Goal: Transaction & Acquisition: Purchase product/service

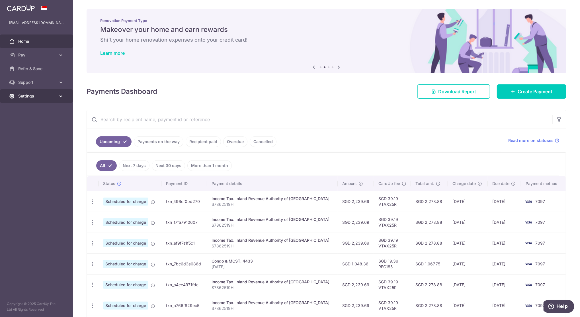
click at [25, 99] on link "Settings" at bounding box center [36, 96] width 73 height 14
click at [39, 58] on link "Pay" at bounding box center [36, 55] width 73 height 14
click at [33, 94] on span "Cards" at bounding box center [37, 96] width 38 height 6
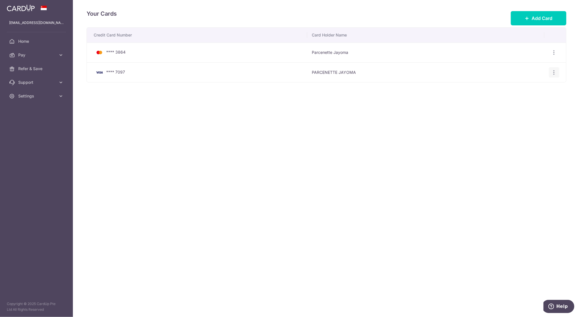
click at [556, 76] on div "View/Edit Delete" at bounding box center [554, 72] width 11 height 11
click at [556, 73] on icon "button" at bounding box center [555, 73] width 6 height 6
click at [530, 88] on span "View/Edit" at bounding box center [535, 88] width 39 height 7
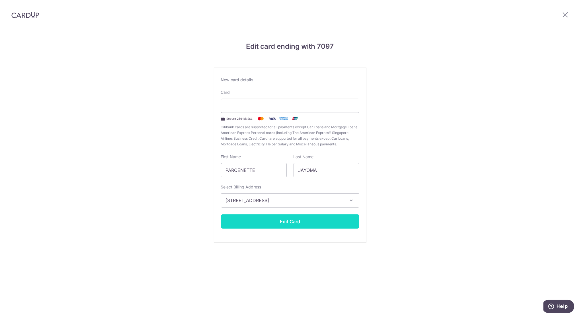
click at [293, 218] on button "Edit Card" at bounding box center [290, 221] width 138 height 14
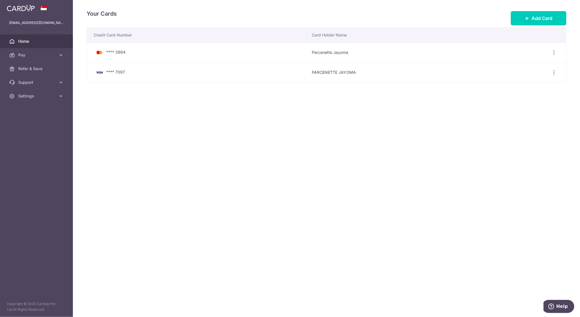
click at [36, 43] on span "Home" at bounding box center [37, 41] width 38 height 6
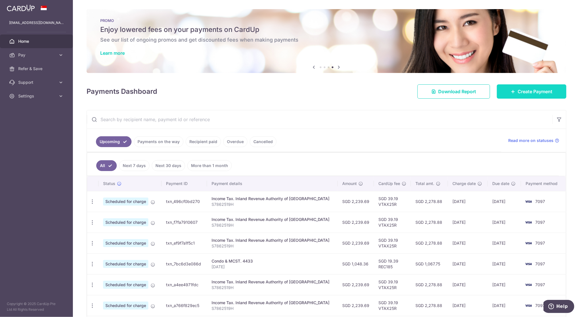
click at [522, 92] on span "Create Payment" at bounding box center [535, 91] width 35 height 7
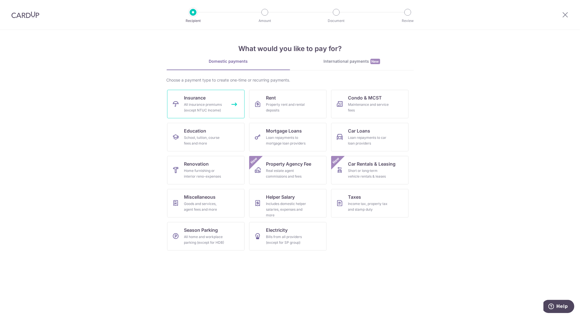
click at [219, 104] on div "All insurance premiums (except NTUC Income)" at bounding box center [204, 107] width 41 height 11
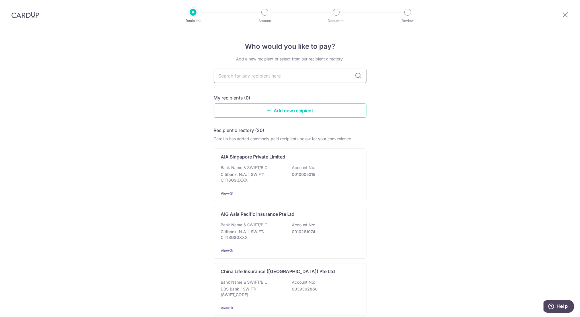
click at [268, 72] on input "text" at bounding box center [290, 76] width 153 height 14
type input "aia"
click at [355, 79] on icon at bounding box center [358, 75] width 7 height 7
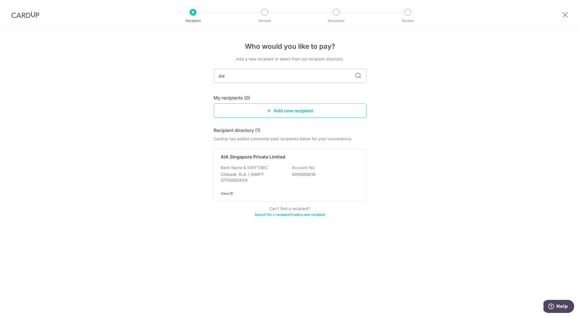
click at [356, 76] on icon at bounding box center [358, 75] width 7 height 7
click at [247, 169] on p "Bank Name & SWIFT/BIC:" at bounding box center [245, 168] width 48 height 6
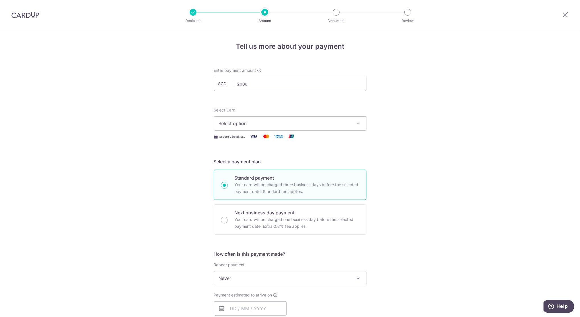
type input "2,006.00"
click at [402, 94] on div "Tell us more about your payment Enter payment amount SGD 2,006.00 2006.00 Selec…" at bounding box center [290, 287] width 580 height 515
click at [248, 126] on span "Select option" at bounding box center [285, 123] width 133 height 7
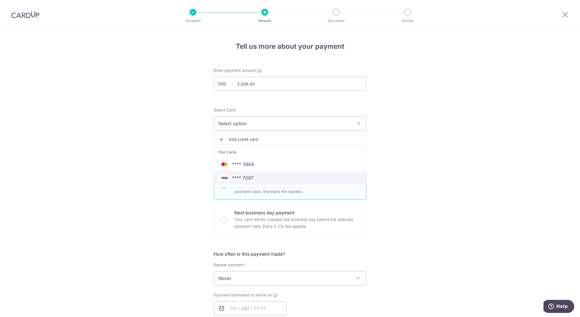
click at [243, 177] on span "**** 7097" at bounding box center [243, 177] width 21 height 7
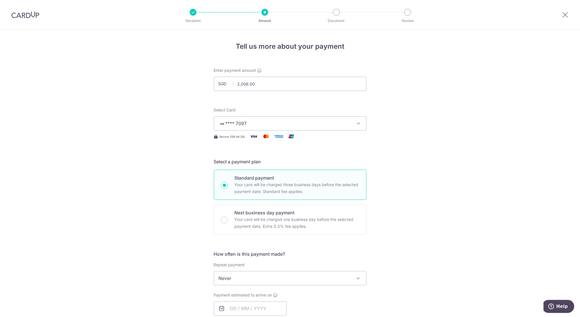
scroll to position [101, 0]
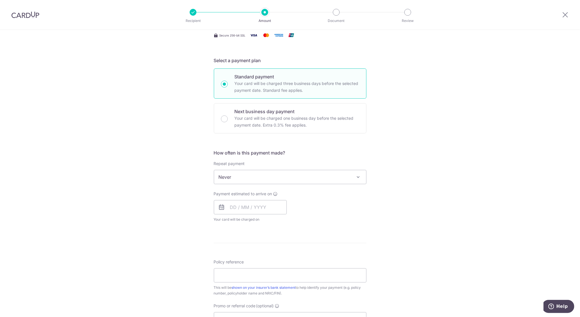
click at [317, 177] on span "Never" at bounding box center [290, 177] width 152 height 14
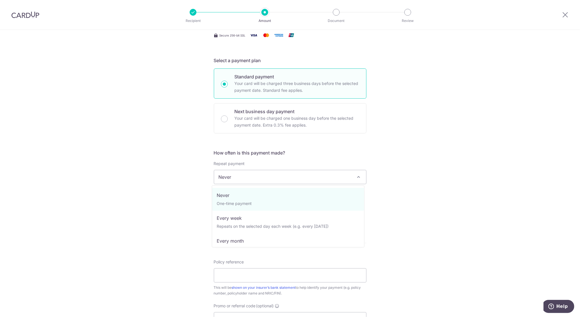
click at [317, 177] on span "Never" at bounding box center [290, 177] width 152 height 14
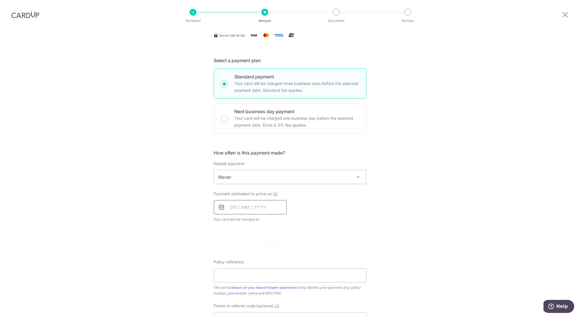
click at [250, 210] on input "text" at bounding box center [250, 207] width 73 height 14
click at [269, 247] on link "4" at bounding box center [271, 247] width 9 height 9
type input "04/09/2025"
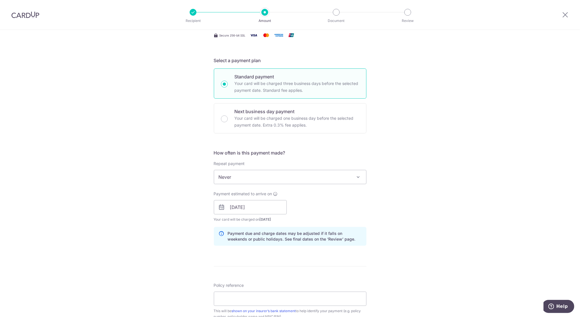
scroll to position [203, 0]
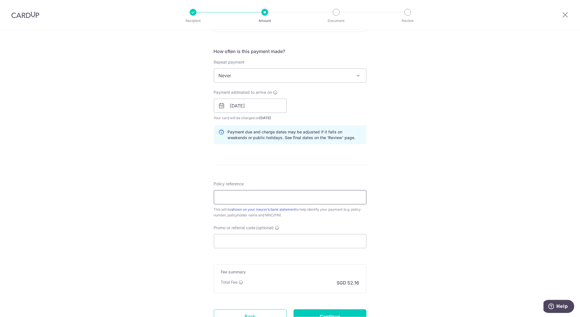
click at [298, 199] on input "Policy reference" at bounding box center [290, 197] width 153 height 14
click at [309, 192] on input "Policy reference" at bounding box center [290, 197] width 153 height 14
type input "U125029201"
click at [252, 195] on input "U125029201" at bounding box center [290, 197] width 153 height 14
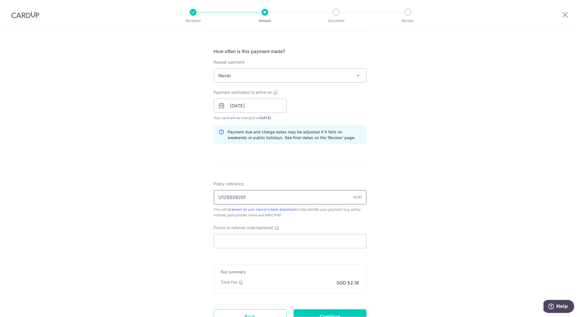
click at [252, 195] on input "U125029201" at bounding box center [290, 197] width 153 height 14
click at [246, 198] on input "Policy reference" at bounding box center [290, 197] width 153 height 14
click at [446, 96] on div "Tell us more about your payment Enter payment amount SGD 2,006.00 2006.00 Selec…" at bounding box center [290, 96] width 580 height 539
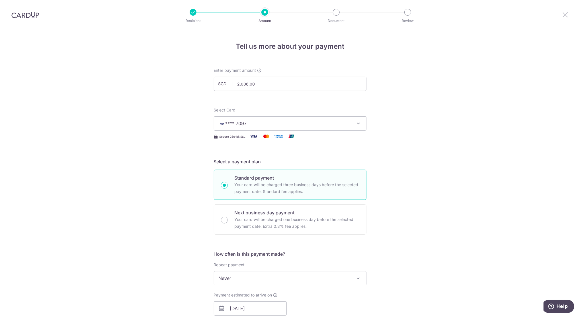
click at [568, 14] on icon at bounding box center [565, 14] width 7 height 7
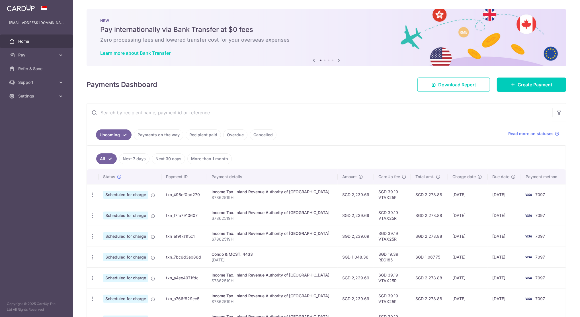
click at [212, 136] on link "Recipient paid" at bounding box center [203, 134] width 35 height 11
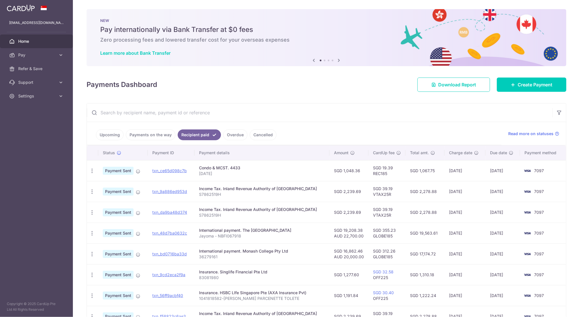
scroll to position [93, 0]
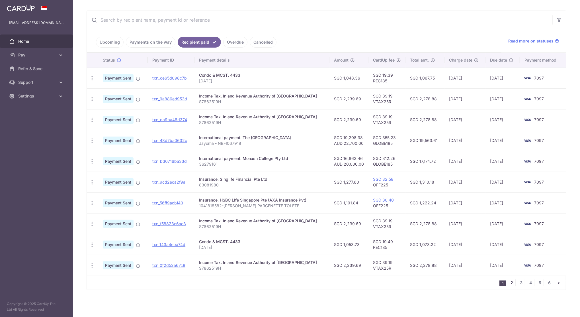
click at [509, 283] on link "2" at bounding box center [512, 282] width 7 height 7
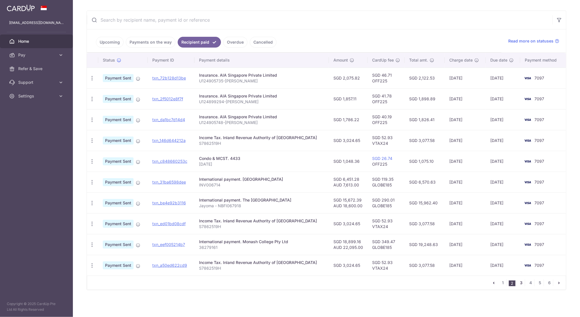
click at [518, 284] on link "3" at bounding box center [521, 282] width 7 height 7
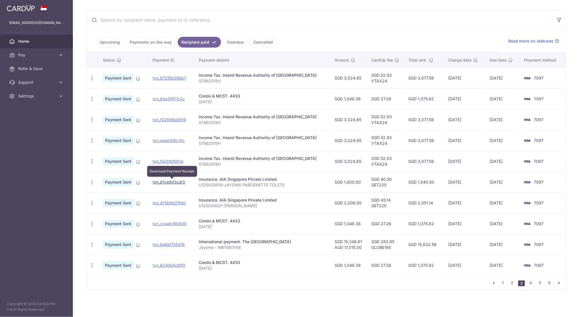
drag, startPoint x: 180, startPoint y: 182, endPoint x: 325, endPoint y: 37, distance: 204.7
click at [180, 182] on link "txn_61ce803caf3" at bounding box center [169, 182] width 32 height 5
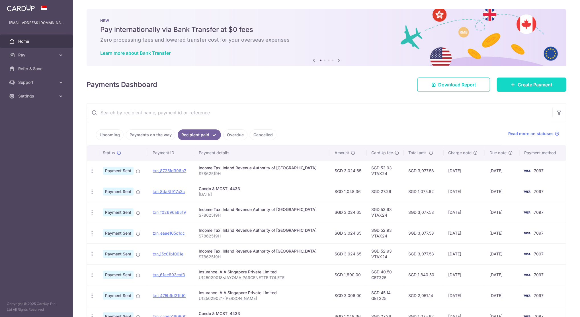
click at [525, 90] on link "Create Payment" at bounding box center [532, 85] width 70 height 14
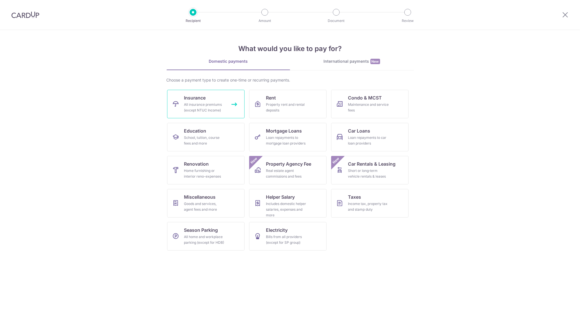
click at [217, 109] on div "All insurance premiums (except NTUC Income)" at bounding box center [204, 107] width 41 height 11
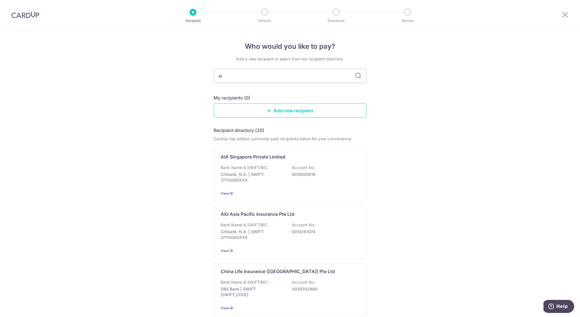
type input "aia"
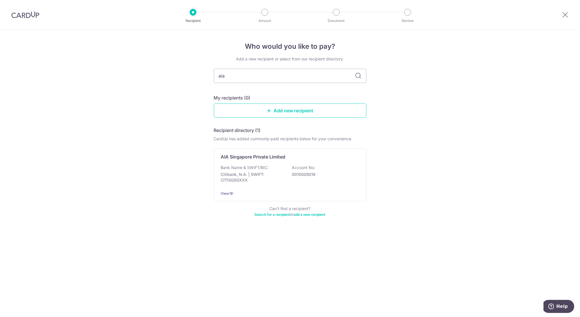
click at [357, 78] on icon at bounding box center [358, 75] width 7 height 7
click at [251, 170] on div "Bank Name & SWIFT/BIC: Citibank, N.A. | SWIFT: CITISGSGXXX Account No: 00100050…" at bounding box center [290, 175] width 138 height 21
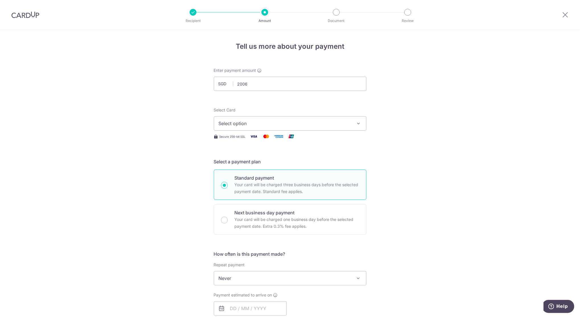
type input "2,006.00"
click at [272, 120] on span "Select option" at bounding box center [285, 123] width 133 height 7
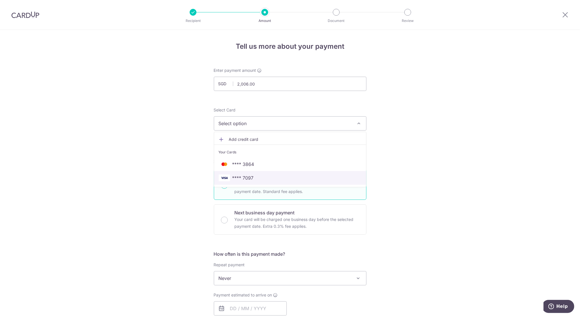
click at [246, 182] on link "**** 7097" at bounding box center [290, 178] width 152 height 14
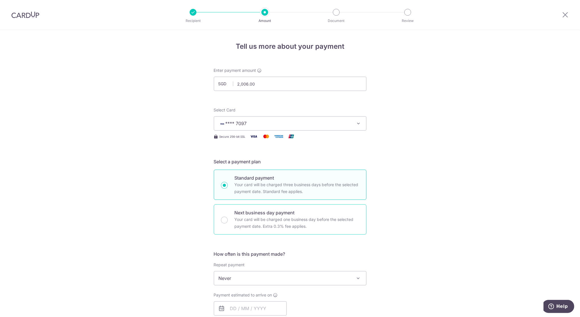
scroll to position [101, 0]
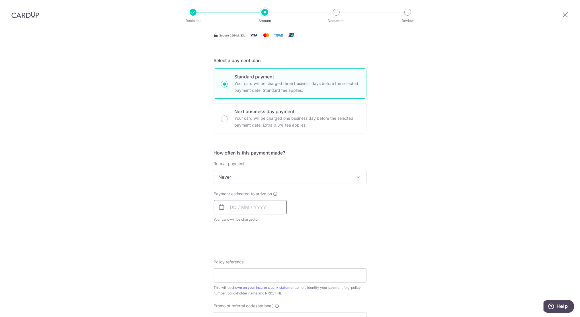
click at [253, 213] on input "text" at bounding box center [250, 207] width 73 height 14
click at [267, 250] on link "4" at bounding box center [271, 247] width 9 height 9
type input "[DATE]"
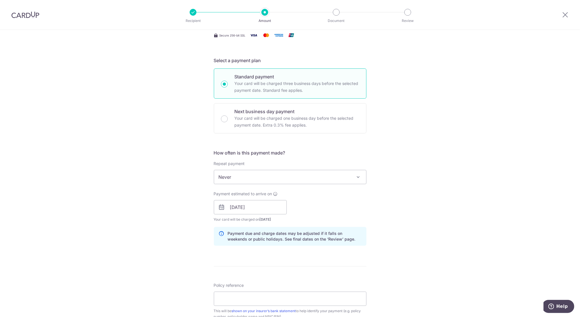
scroll to position [203, 0]
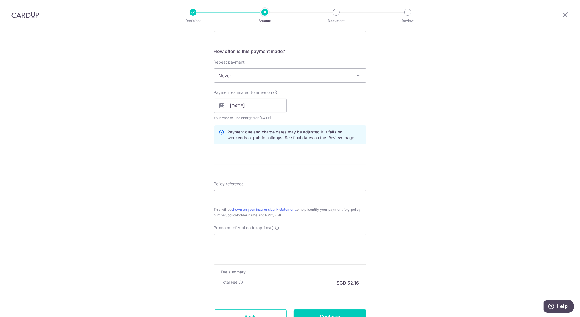
click at [246, 197] on input "Policy reference" at bounding box center [290, 197] width 153 height 14
paste input "U125029021-JAYOMA JUDE SALAS"
type input "U125029021-JAYOMA JUDE SALAS"
click at [240, 243] on input "Promo or referral code (optional)" at bounding box center [290, 241] width 153 height 14
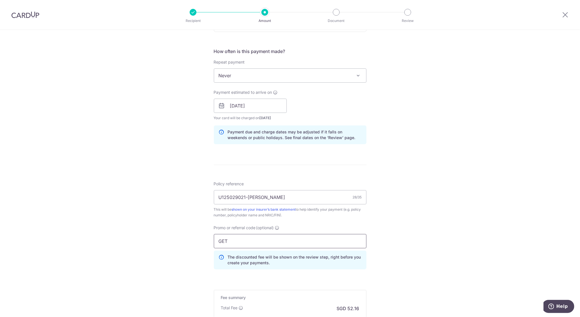
scroll to position [277, 0]
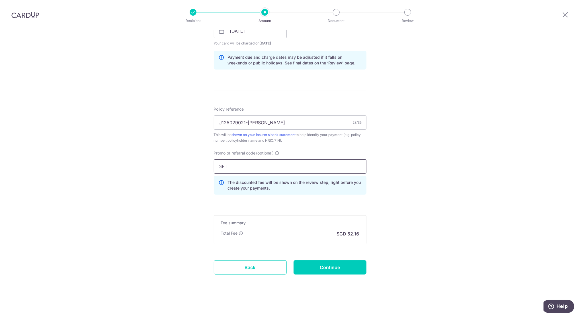
click at [248, 169] on input "GET" at bounding box center [290, 166] width 153 height 14
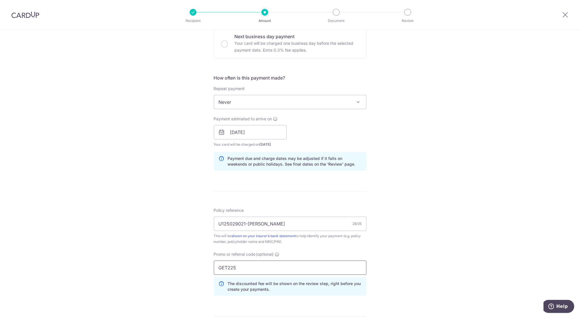
click at [226, 269] on input "GET225" at bounding box center [290, 267] width 153 height 14
paste input "REC18"
type input "REC185"
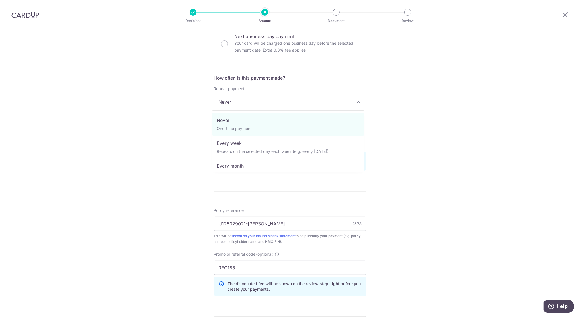
click at [275, 103] on span "Never" at bounding box center [290, 102] width 152 height 14
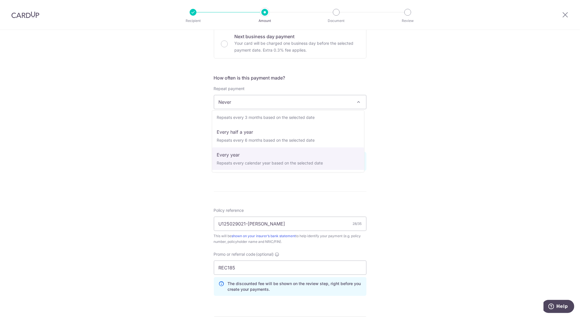
select select "6"
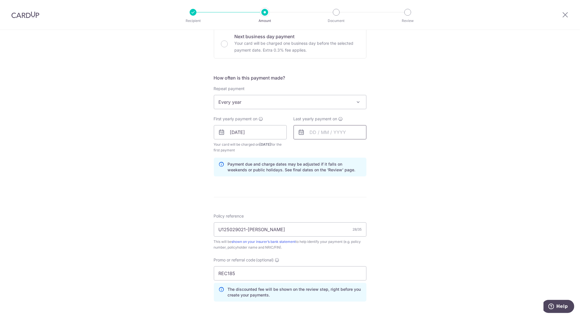
click at [327, 133] on input "text" at bounding box center [330, 132] width 73 height 14
click at [372, 146] on link "Next" at bounding box center [374, 147] width 7 height 7
click at [357, 149] on select "2025 2026 2027 2028 2029 2030 2031 2032 2033 2034 2035" at bounding box center [352, 147] width 15 height 5
click at [405, 223] on div "Tell us more about your payment Enter payment amount SGD 2,006.00 2006.00 Selec…" at bounding box center [290, 139] width 580 height 570
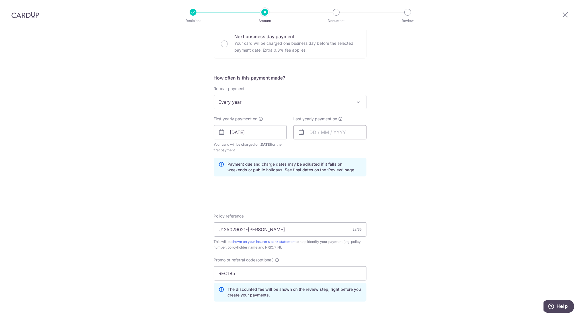
click at [338, 132] on input "text" at bounding box center [330, 132] width 73 height 14
click at [333, 134] on input "text" at bounding box center [330, 132] width 73 height 14
click at [354, 145] on select "2025 2026 2027 2028 2029 2030 2031 2032 2033 2034 2035" at bounding box center [352, 147] width 15 height 5
click at [316, 217] on link "30" at bounding box center [316, 218] width 9 height 9
type input "30/09/2030"
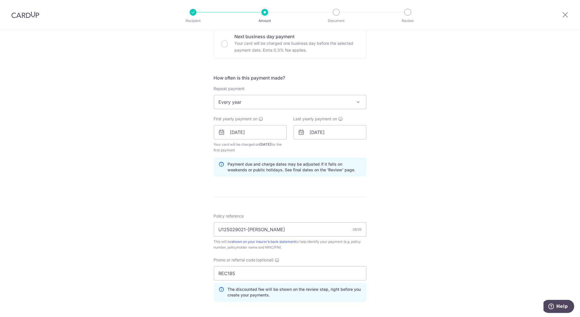
drag, startPoint x: 444, startPoint y: 192, endPoint x: 439, endPoint y: 195, distance: 5.4
click at [444, 192] on div "Tell us more about your payment Enter payment amount SGD 2,006.00 2006.00 Selec…" at bounding box center [290, 139] width 580 height 570
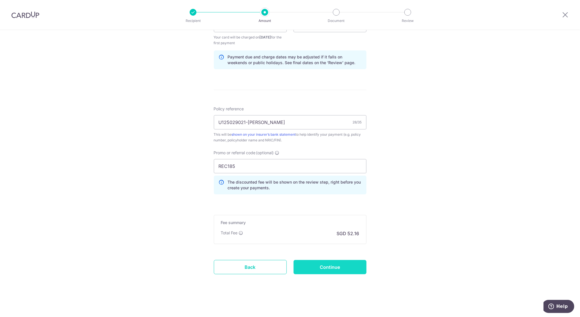
click at [341, 263] on input "Continue" at bounding box center [330, 267] width 73 height 14
type input "Create Schedule"
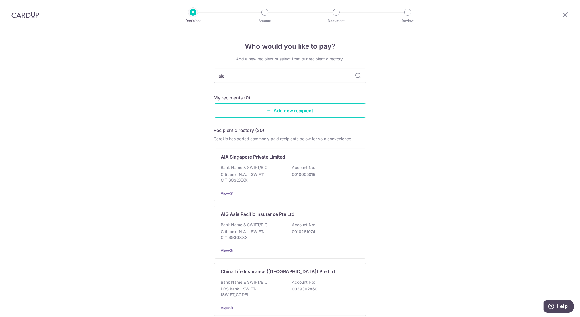
type input "aia"
click at [356, 78] on icon at bounding box center [358, 75] width 7 height 7
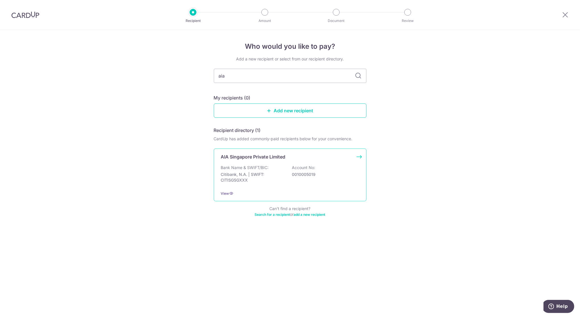
click at [249, 173] on p "Citibank, N.A. | SWIFT: CITISGSGXXX" at bounding box center [253, 177] width 64 height 11
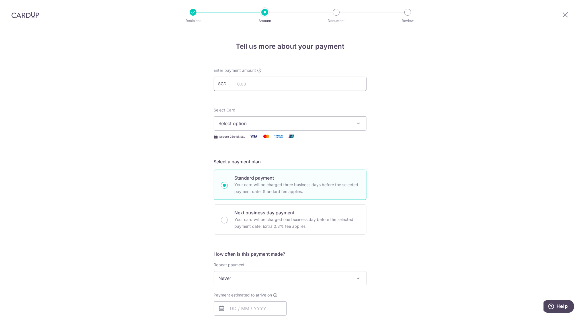
click at [267, 82] on input "text" at bounding box center [290, 84] width 153 height 14
type input "2,006.00"
type input "[DATE]"
type input "U125029021-[PERSON_NAME]"
type input "REC185"
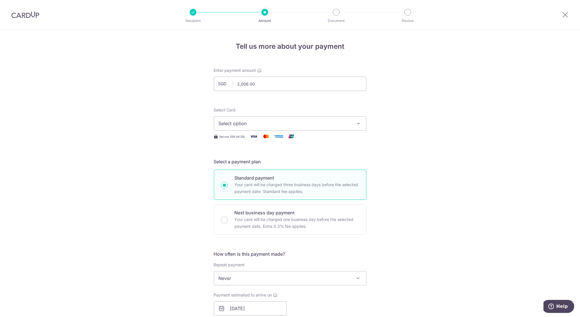
click at [249, 124] on span "Select option" at bounding box center [285, 123] width 133 height 7
click at [301, 118] on button "Select option" at bounding box center [290, 123] width 153 height 14
click at [353, 127] on button "Select option" at bounding box center [290, 123] width 153 height 14
type input "2,006.00"
click at [0, 0] on span "**** 7097" at bounding box center [0, 0] width 0 height 0
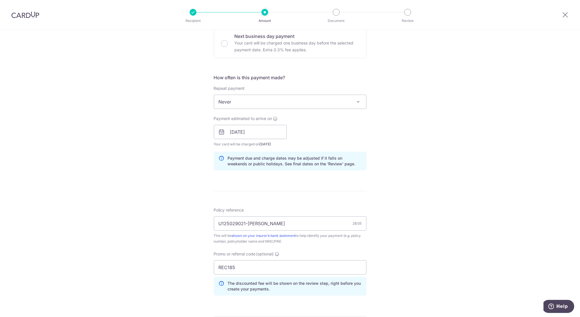
scroll to position [277, 0]
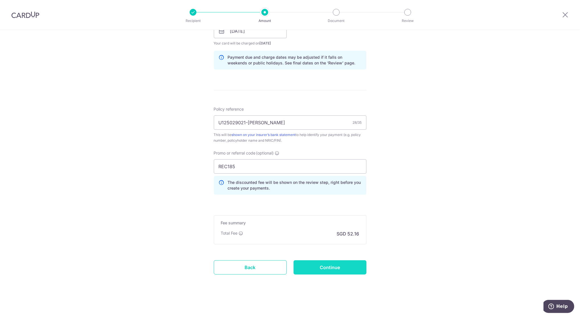
click at [334, 267] on input "Continue" at bounding box center [330, 267] width 73 height 14
type input "Create Schedule"
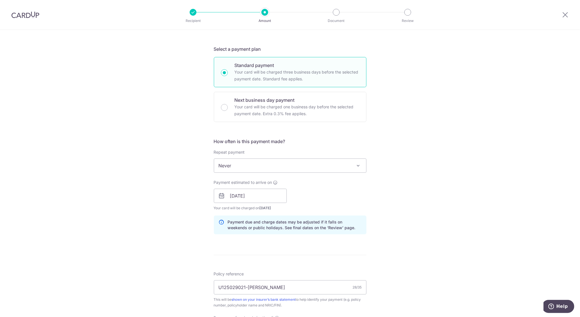
scroll to position [75, 0]
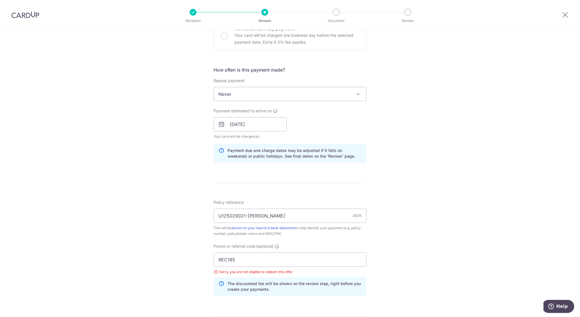
click at [308, 94] on span "Never" at bounding box center [290, 94] width 152 height 14
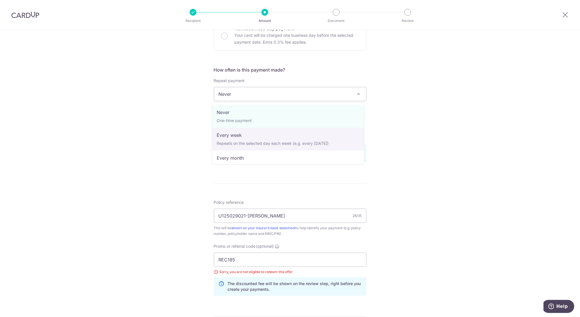
scroll to position [79, 0]
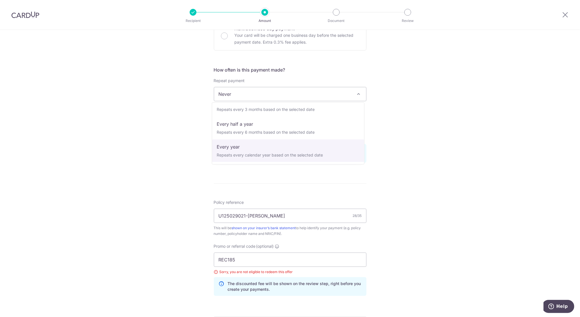
select select "6"
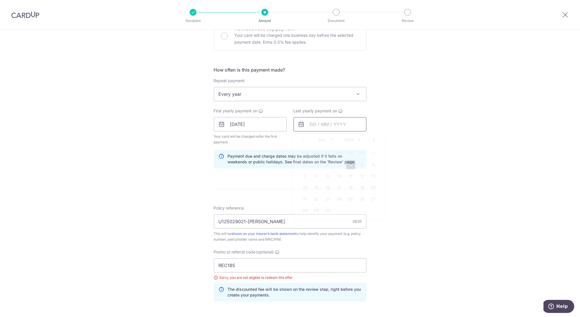
click at [324, 125] on input "text" at bounding box center [330, 124] width 73 height 14
click at [325, 207] on link "30" at bounding box center [328, 210] width 9 height 9
click at [328, 127] on input "30/09/2025" at bounding box center [330, 124] width 73 height 14
click at [356, 139] on select "2025 2026 2027 2028 2029 2030 2031 2032 2033 2034 2035" at bounding box center [352, 139] width 15 height 5
click at [313, 210] on link "30" at bounding box center [316, 210] width 9 height 9
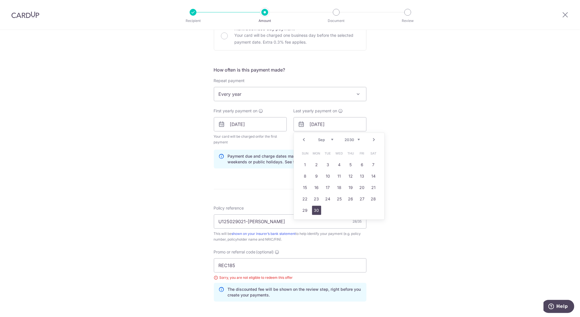
type input "30/09/2030"
click at [416, 247] on div "Tell us more about your payment Enter payment amount SGD 2,006.00 2006.00 Selec…" at bounding box center [290, 135] width 580 height 578
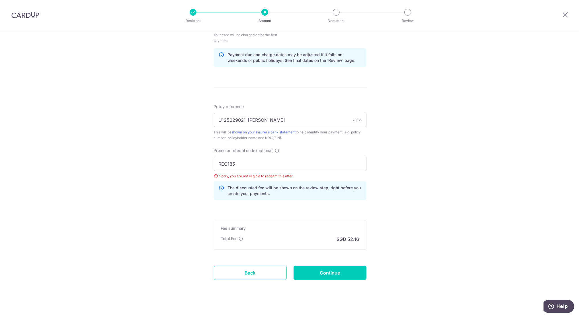
scroll to position [291, 0]
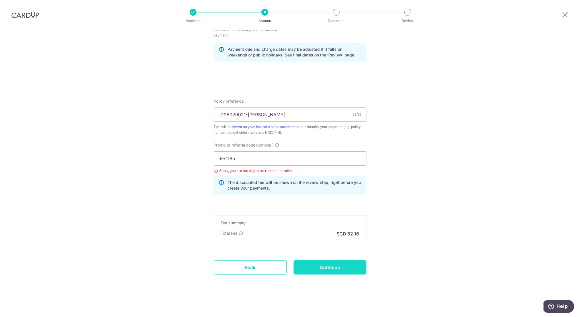
click at [353, 270] on input "Continue" at bounding box center [330, 267] width 73 height 14
type input "Update Schedule"
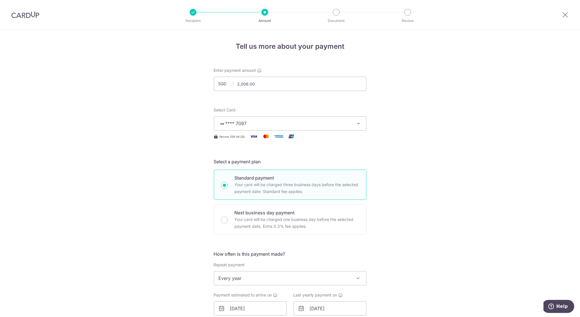
scroll to position [101, 0]
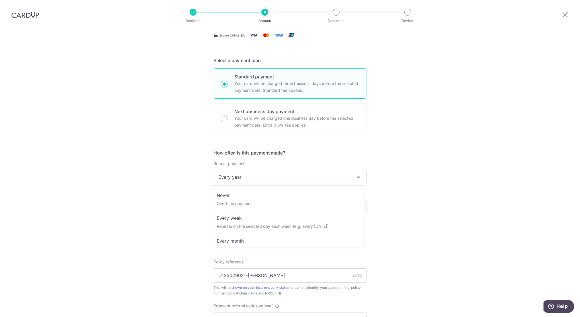
click at [264, 176] on span "Every year" at bounding box center [290, 177] width 152 height 14
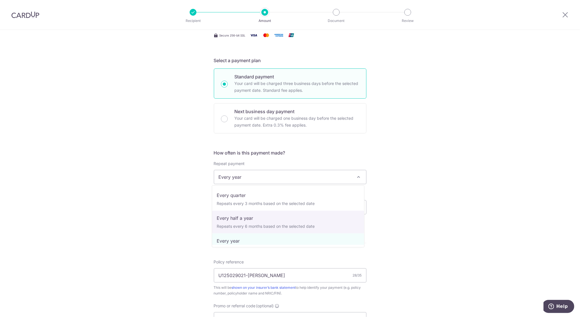
scroll to position [0, 0]
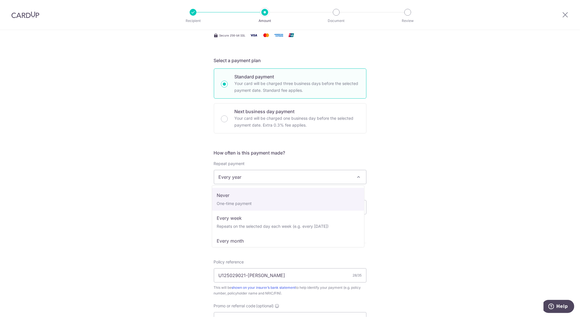
select select "1"
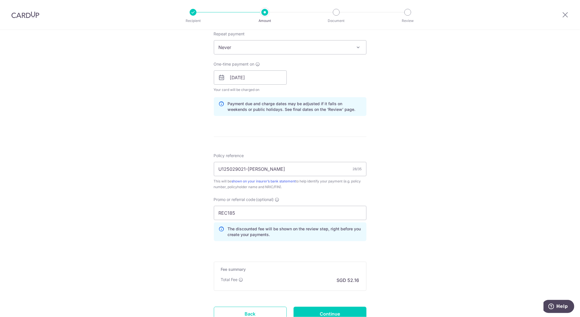
scroll to position [277, 0]
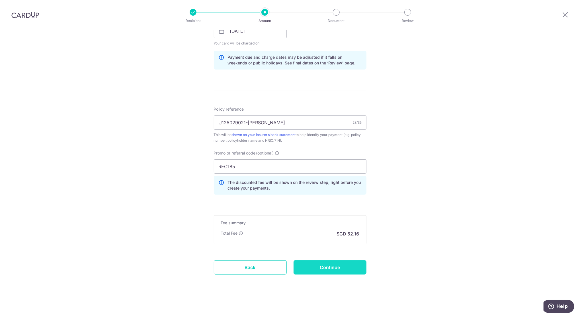
click at [309, 264] on input "Continue" at bounding box center [330, 267] width 73 height 14
type input "Update Schedule"
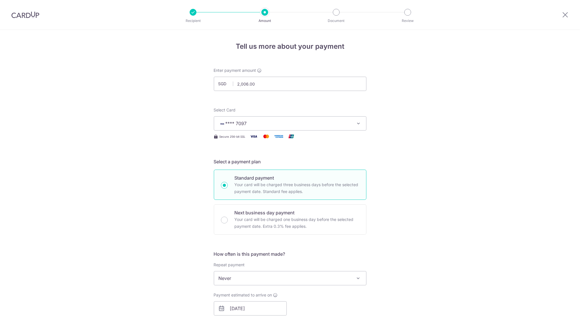
scroll to position [285, 0]
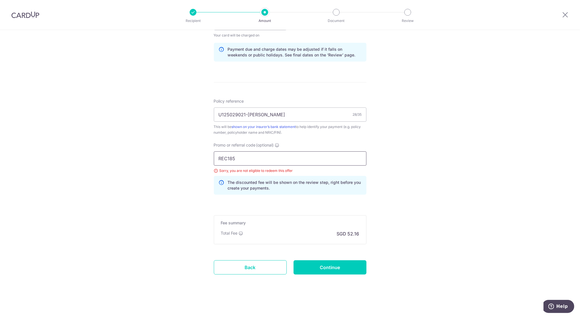
click at [222, 161] on input "REC185" at bounding box center [290, 158] width 153 height 14
paste input "OFF22"
type input "OFF225"
click at [333, 271] on input "Continue" at bounding box center [330, 267] width 73 height 14
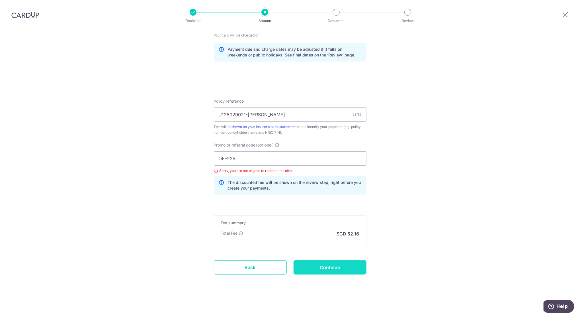
type input "Update Schedule"
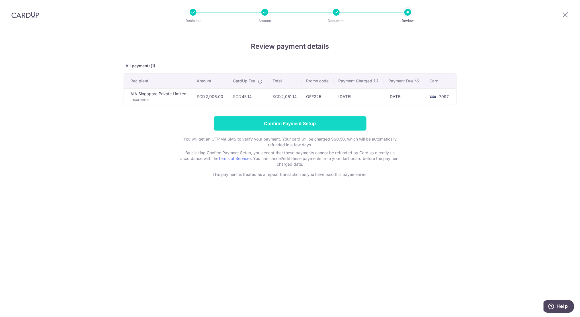
click at [306, 125] on input "Confirm Payment Setup" at bounding box center [290, 123] width 153 height 14
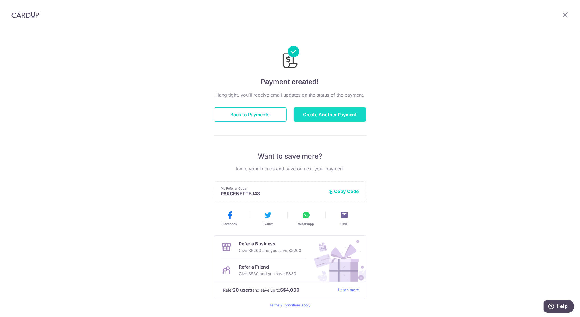
click at [303, 118] on button "Create Another Payment" at bounding box center [330, 114] width 73 height 14
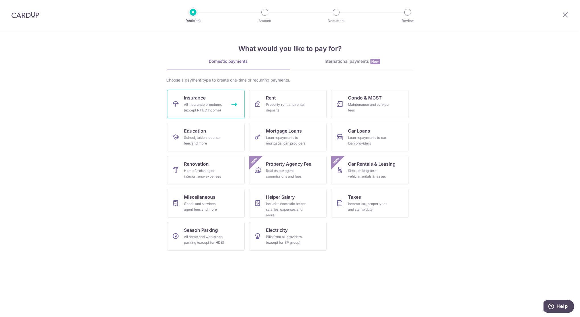
click at [219, 97] on link "Insurance All insurance premiums (except NTUC Income)" at bounding box center [206, 104] width 78 height 28
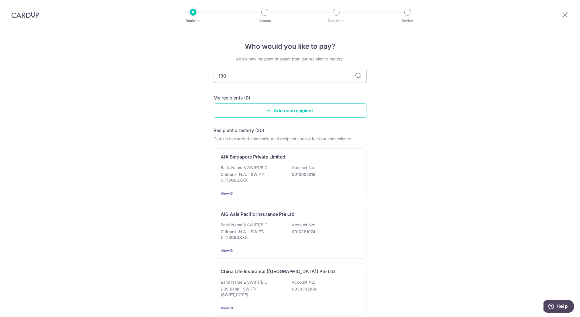
type input "1800"
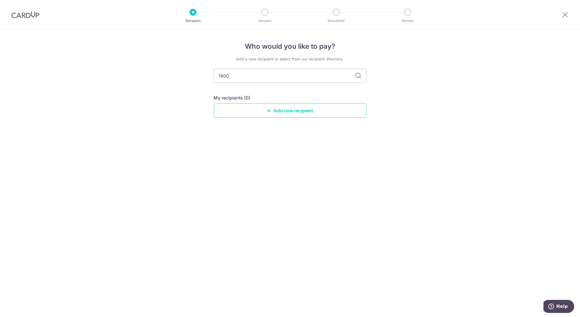
drag, startPoint x: 246, startPoint y: 74, endPoint x: 164, endPoint y: 89, distance: 83.8
click at [164, 89] on div "Who would you like to pay? Add a new recipient or select from our recipient dir…" at bounding box center [290, 173] width 580 height 287
type input "aia"
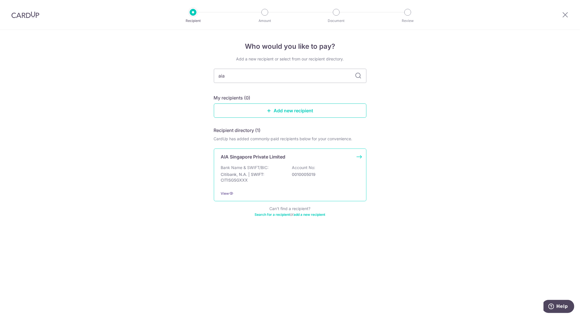
click at [279, 160] on p "AIA Singapore Private Limited" at bounding box center [253, 156] width 65 height 7
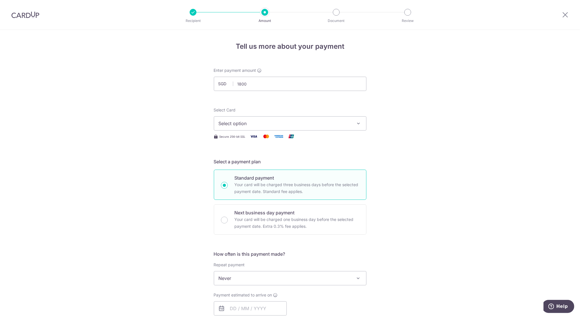
type input "1,800.00"
click at [463, 125] on div "Tell us more about your payment Enter payment amount SGD 1,800.00 1800.00 Selec…" at bounding box center [290, 287] width 580 height 515
click at [307, 127] on span "Select option" at bounding box center [285, 123] width 133 height 7
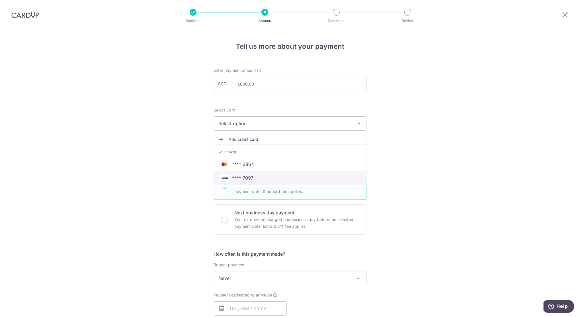
click at [258, 174] on span "**** 7097" at bounding box center [290, 177] width 143 height 7
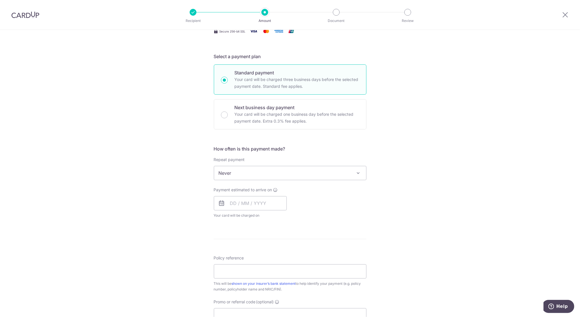
scroll to position [101, 0]
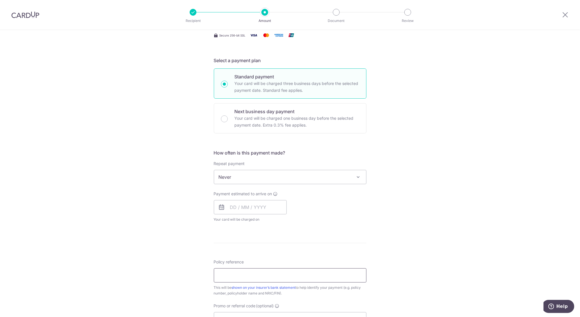
click at [232, 280] on input "Policy reference" at bounding box center [290, 275] width 153 height 14
paste input "U125029018-JAYOMA PARCENETTE TOLETE"
type input "U125029018-JAYOMA PARCENETTE TOLETE"
click at [234, 205] on input "text" at bounding box center [250, 207] width 73 height 14
drag, startPoint x: 267, startPoint y: 248, endPoint x: 338, endPoint y: 231, distance: 73.1
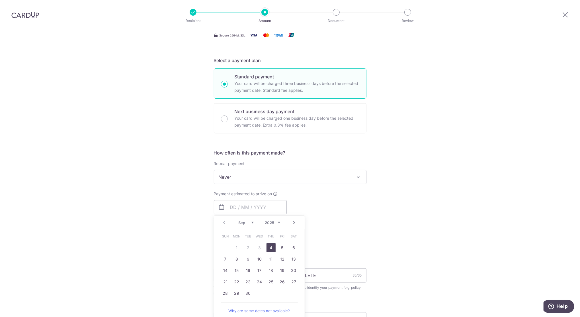
click at [268, 248] on link "4" at bounding box center [271, 247] width 9 height 9
type input "[DATE]"
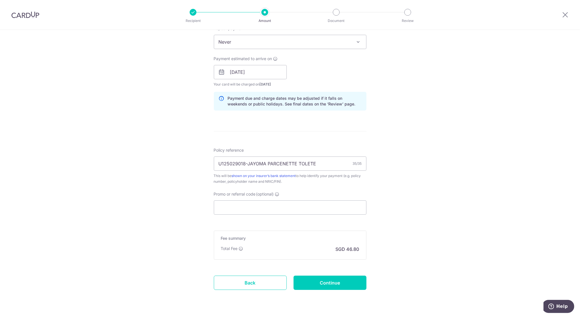
scroll to position [252, 0]
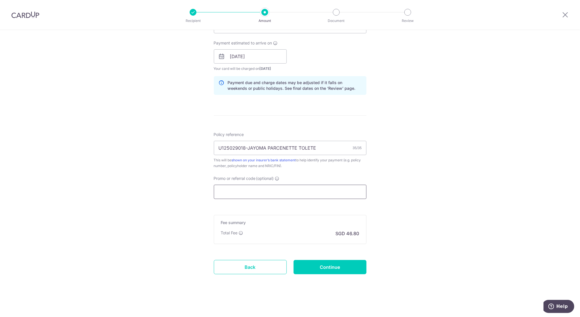
click at [248, 191] on input "Promo or referral code (optional)" at bounding box center [290, 192] width 153 height 14
paste input "OFF225"
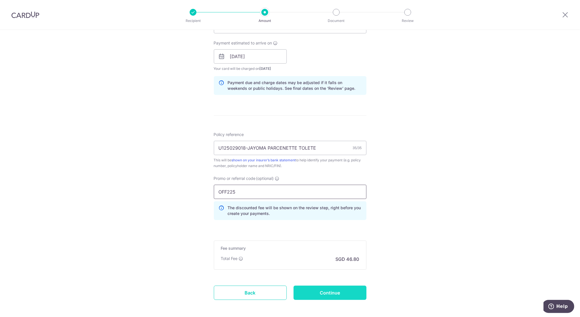
type input "OFF225"
click at [317, 299] on input "Continue" at bounding box center [330, 292] width 73 height 14
type input "Create Schedule"
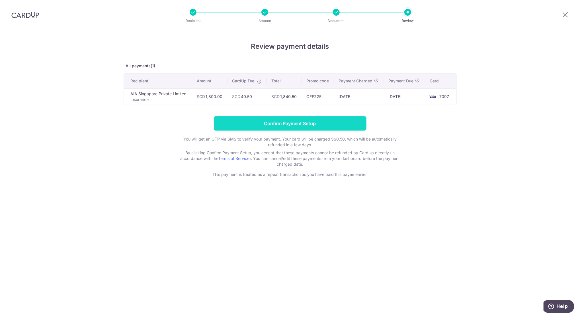
click at [309, 129] on input "Confirm Payment Setup" at bounding box center [290, 123] width 153 height 14
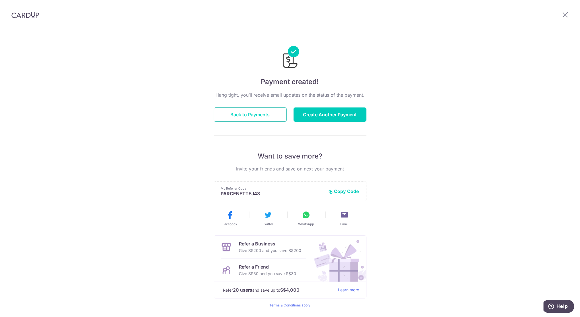
click at [260, 113] on button "Back to Payments" at bounding box center [250, 114] width 73 height 14
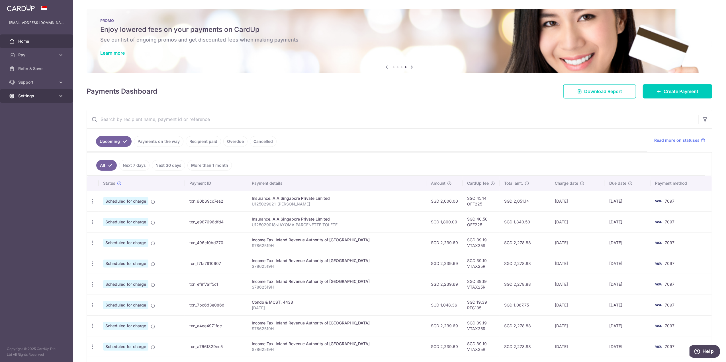
click at [39, 98] on span "Settings" at bounding box center [37, 96] width 38 height 6
click at [27, 122] on span "Logout" at bounding box center [37, 124] width 38 height 6
